Goal: Find specific page/section: Find specific page/section

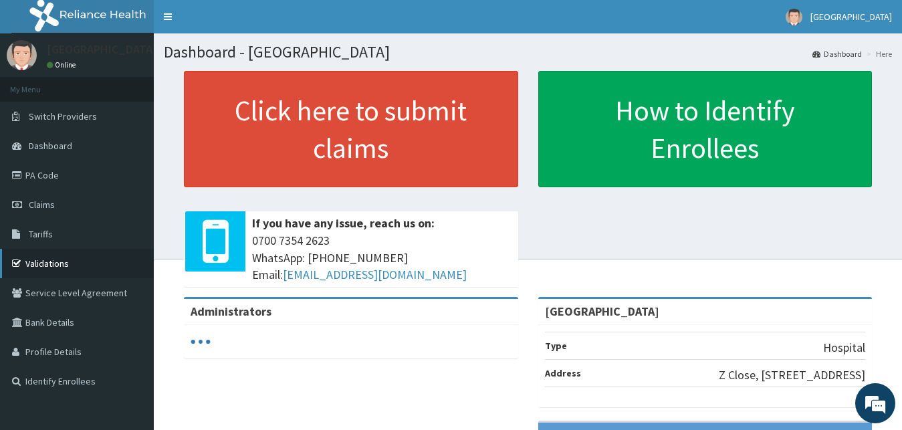
click at [56, 267] on link "Validations" at bounding box center [77, 263] width 154 height 29
click at [41, 265] on link "Validations" at bounding box center [77, 263] width 154 height 29
